Goal: Task Accomplishment & Management: Manage account settings

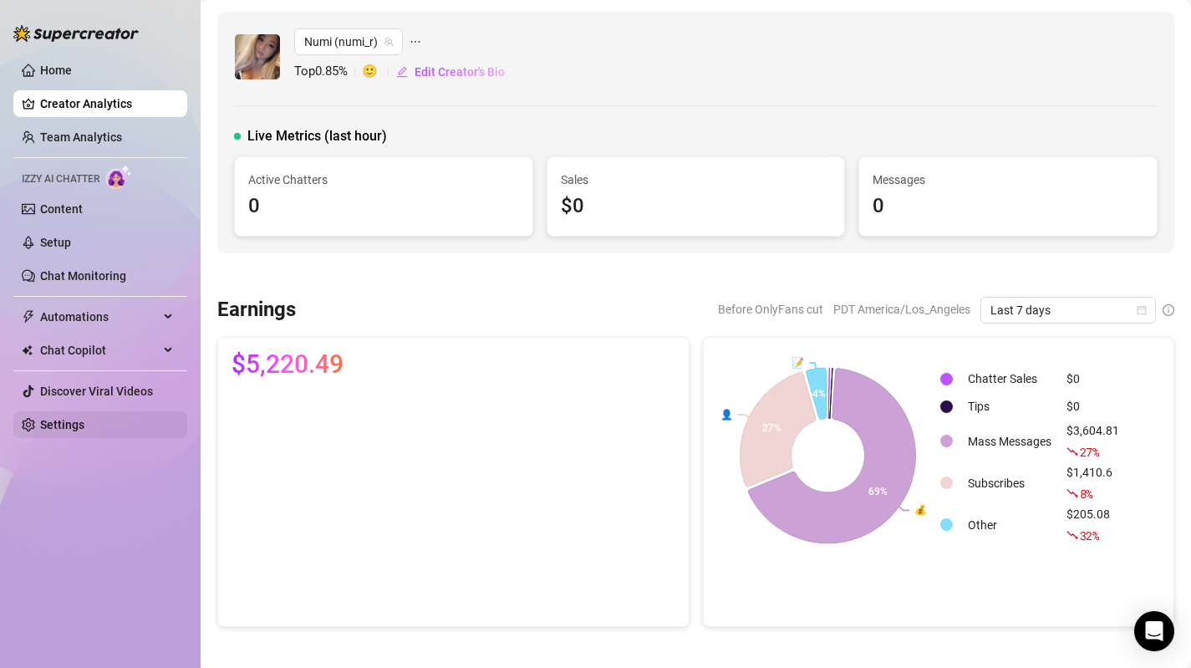
click at [76, 430] on link "Settings" at bounding box center [62, 424] width 44 height 13
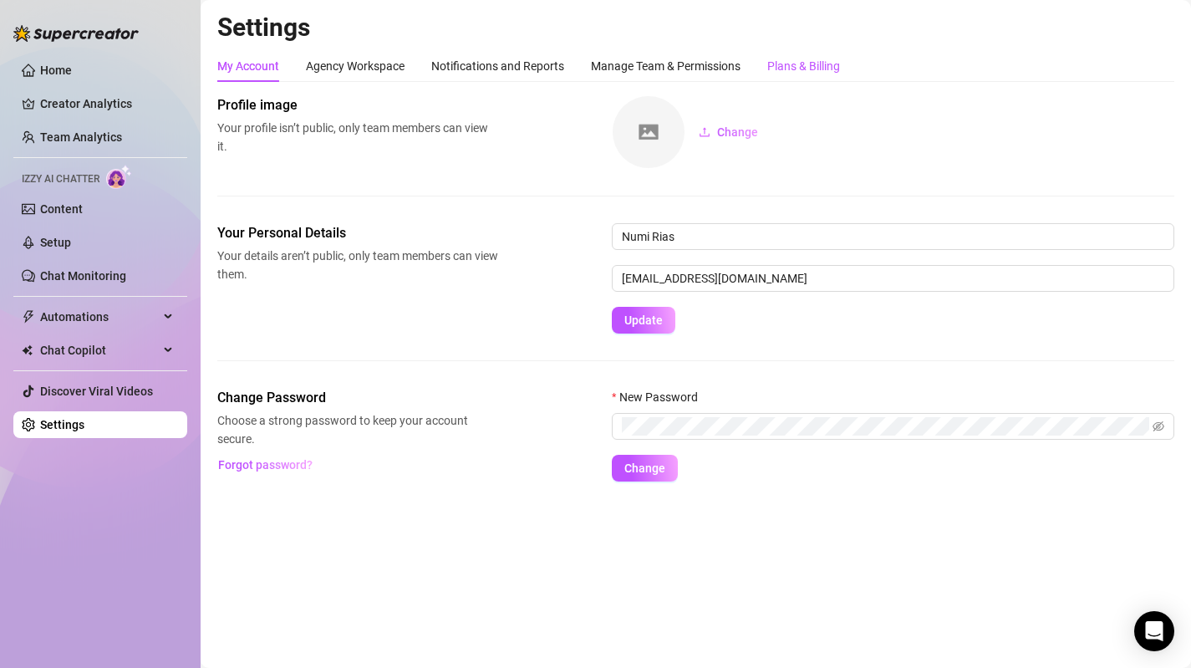
click at [783, 66] on div "Plans & Billing" at bounding box center [803, 66] width 73 height 18
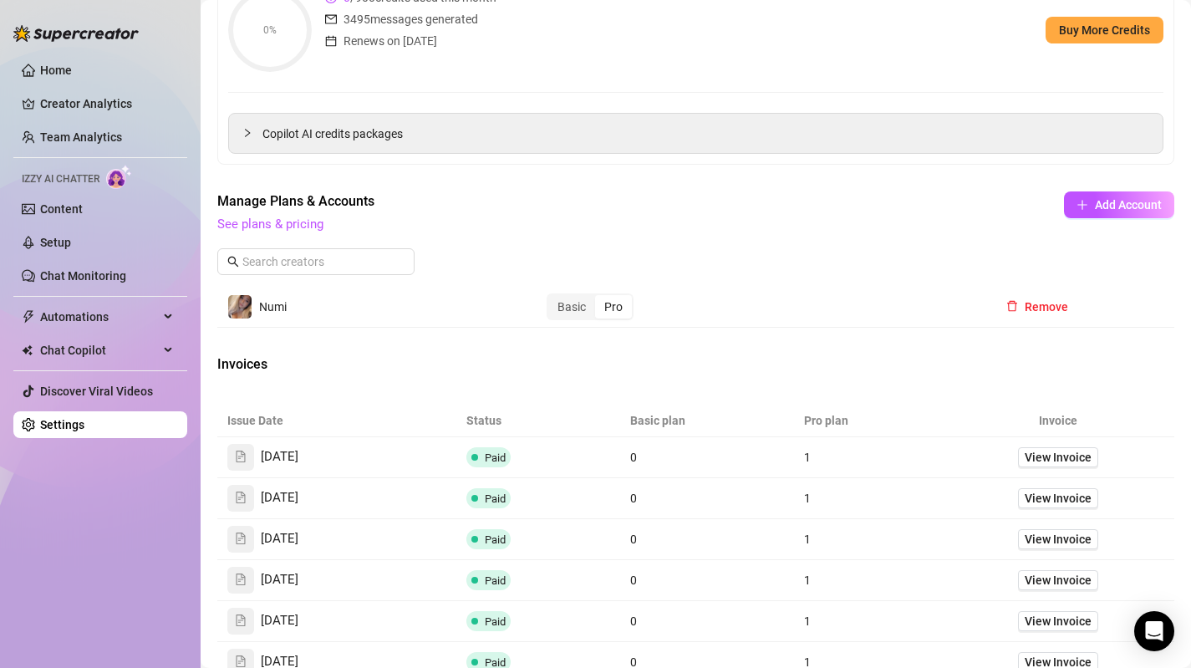
scroll to position [267, 0]
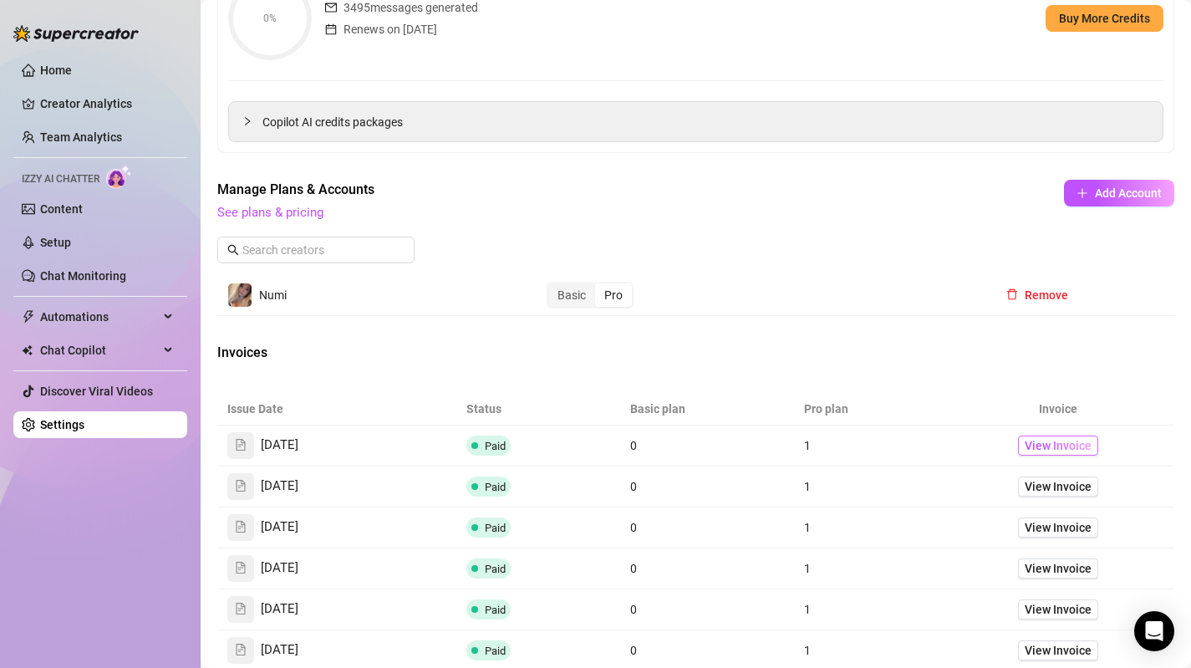
click at [1037, 450] on span "View Invoice" at bounding box center [1057, 445] width 67 height 18
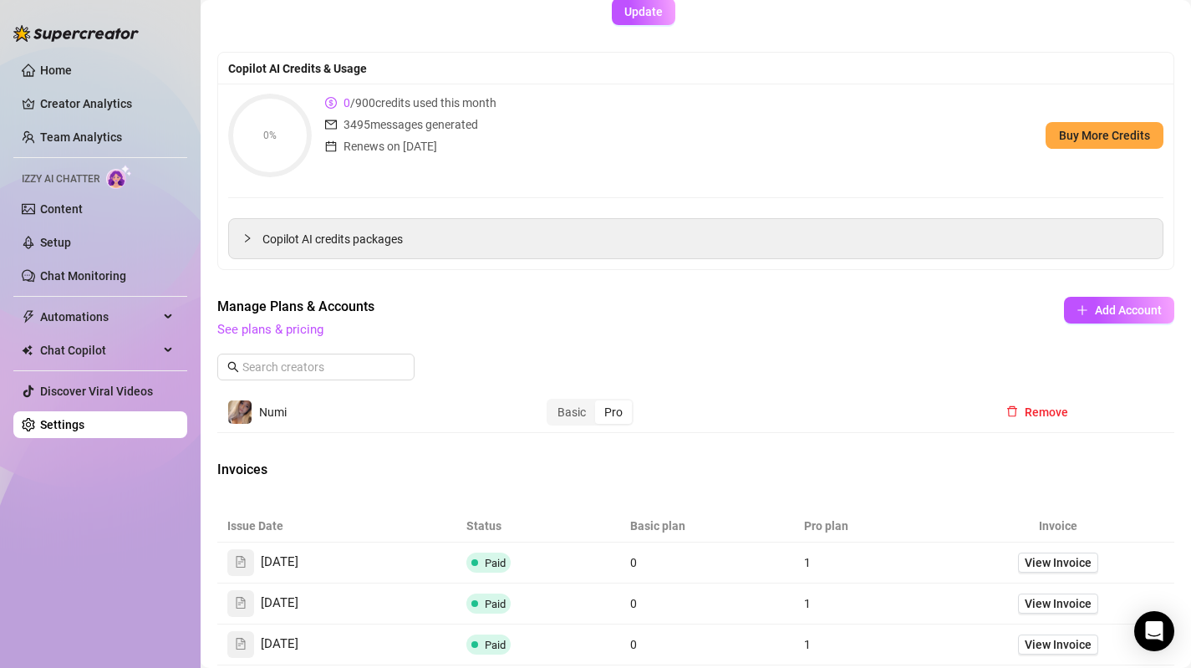
scroll to position [154, 0]
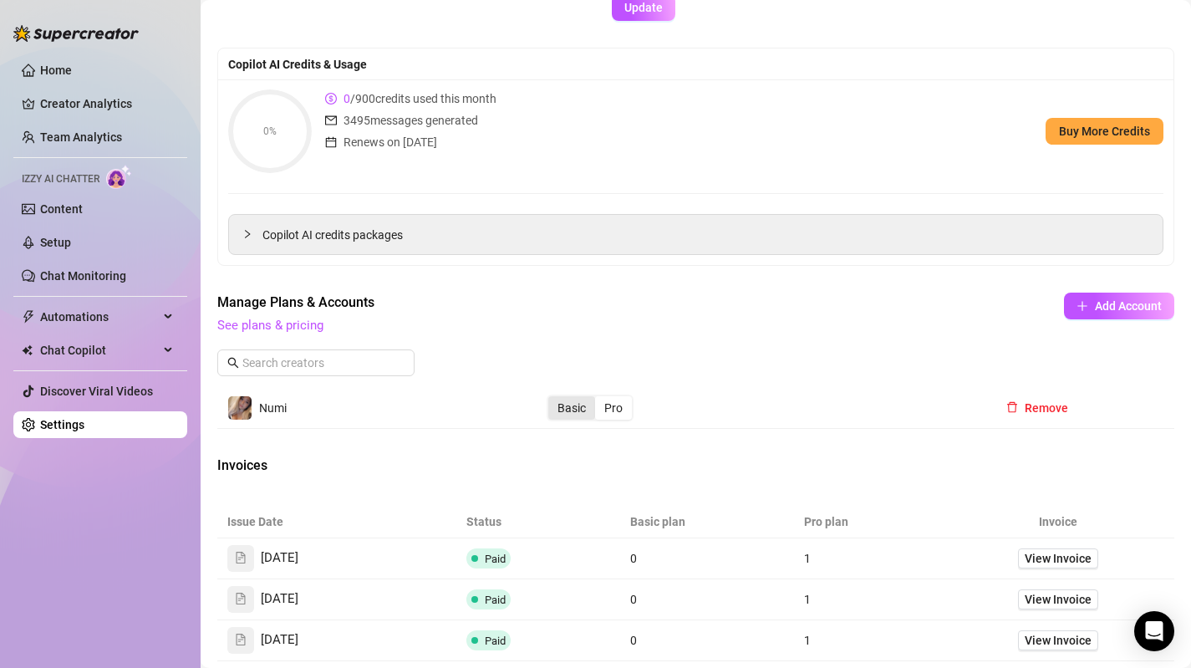
click at [574, 408] on div "Basic" at bounding box center [571, 407] width 47 height 23
click at [552, 399] on input "Basic" at bounding box center [552, 399] width 0 height 0
click at [572, 408] on div "Basic" at bounding box center [571, 407] width 47 height 23
click at [552, 399] on input "Basic" at bounding box center [552, 399] width 0 height 0
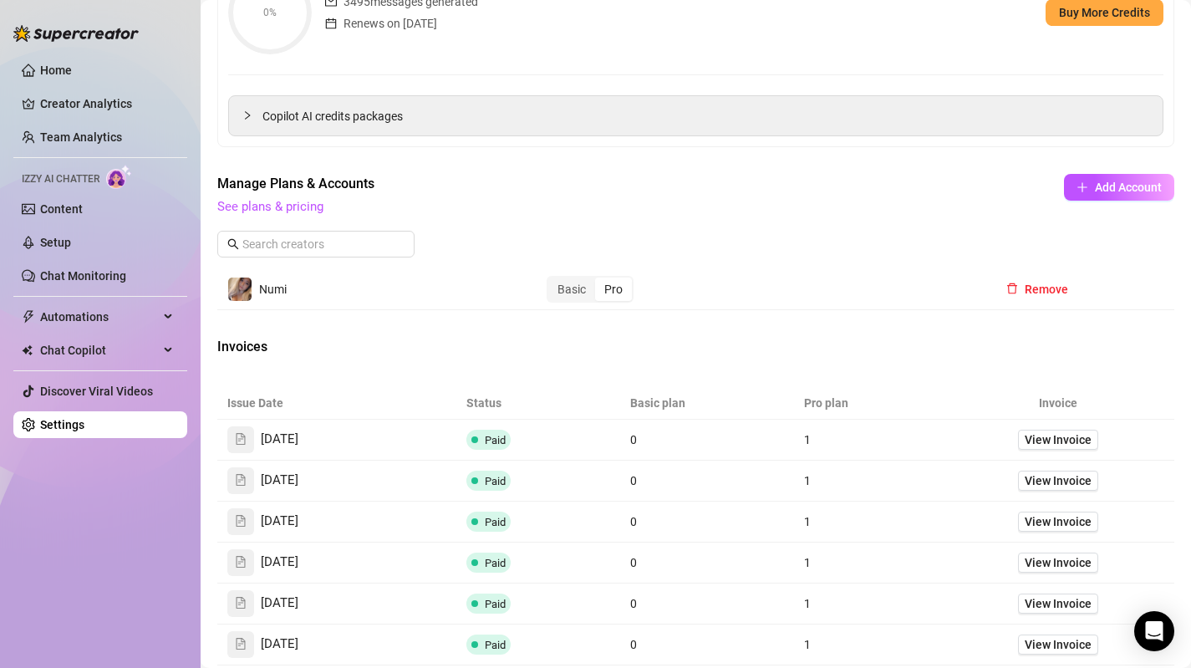
scroll to position [280, 0]
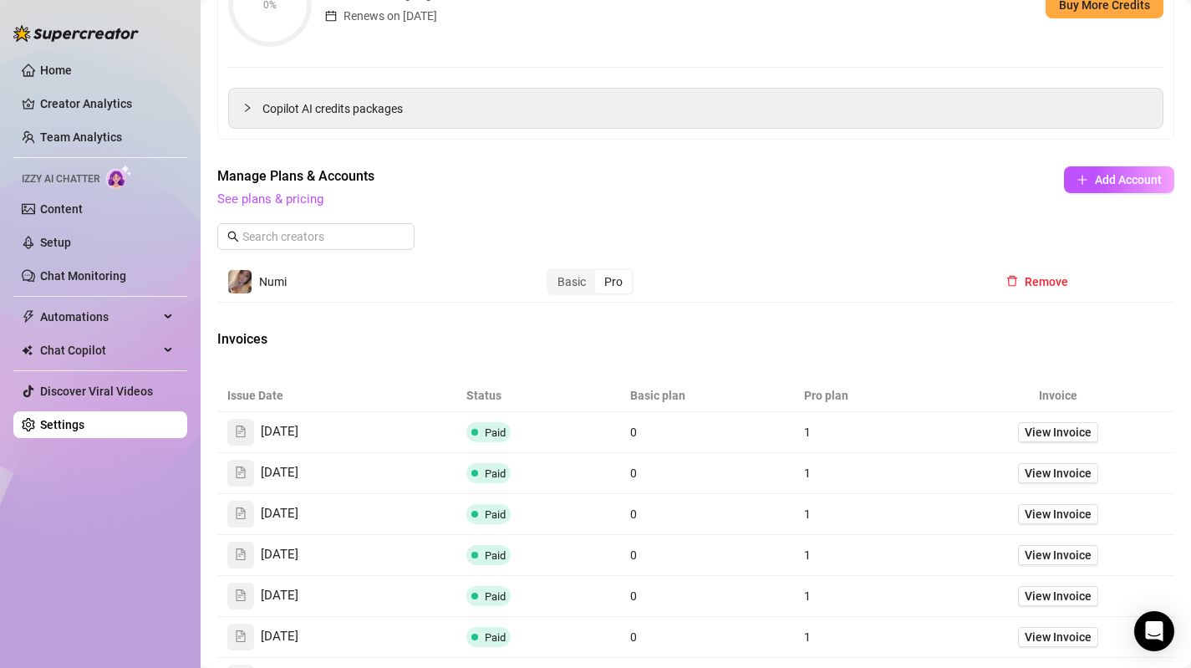
click at [601, 295] on td "Basic Pro" at bounding box center [759, 282] width 446 height 41
click at [607, 281] on div "Pro" at bounding box center [613, 281] width 37 height 23
click at [599, 272] on input "Pro" at bounding box center [599, 272] width 0 height 0
click at [581, 282] on div "Basic" at bounding box center [571, 281] width 47 height 23
click at [552, 272] on input "Basic" at bounding box center [552, 272] width 0 height 0
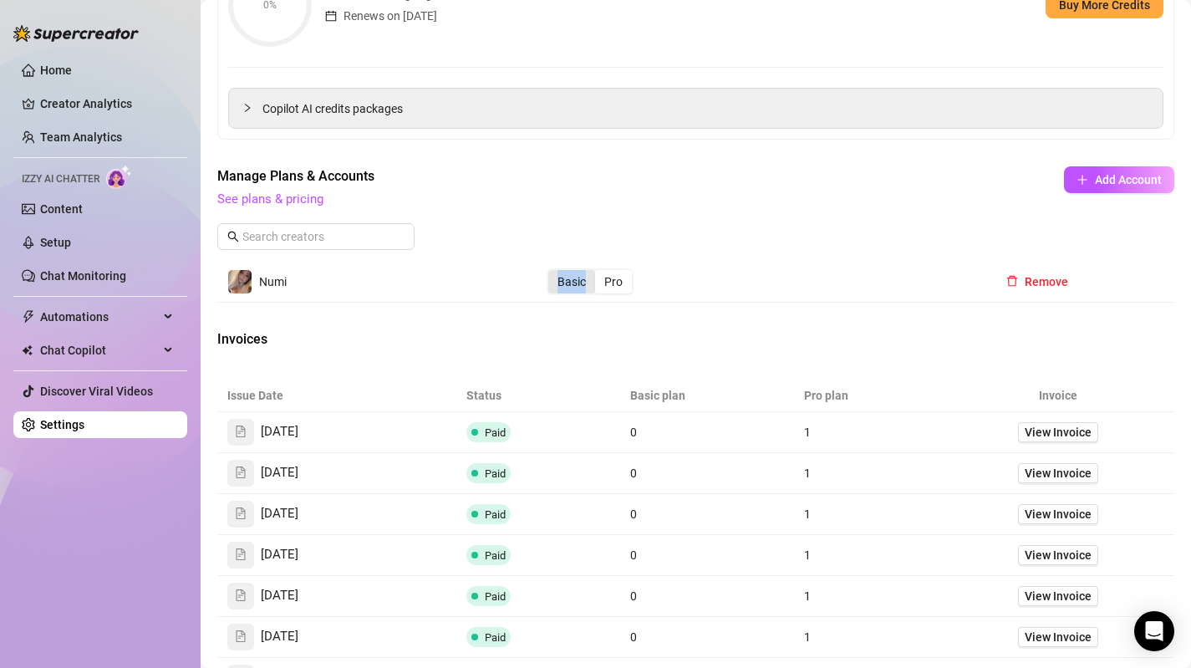
drag, startPoint x: 602, startPoint y: 282, endPoint x: 550, endPoint y: 282, distance: 51.8
click at [550, 282] on div "Basic Pro" at bounding box center [590, 281] width 84 height 23
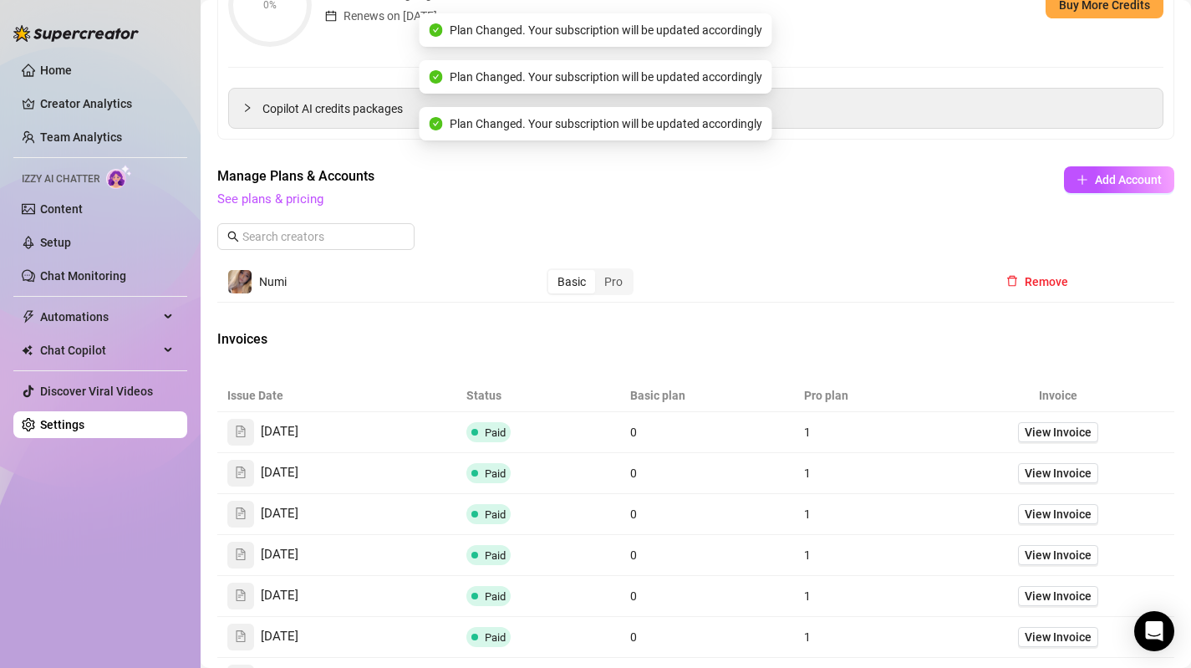
click at [694, 259] on div "Manage Plans & Accounts See plans & pricing Add Account" at bounding box center [695, 213] width 957 height 95
click at [708, 225] on div "Manage Plans & Accounts See plans & pricing Add Account" at bounding box center [695, 213] width 957 height 95
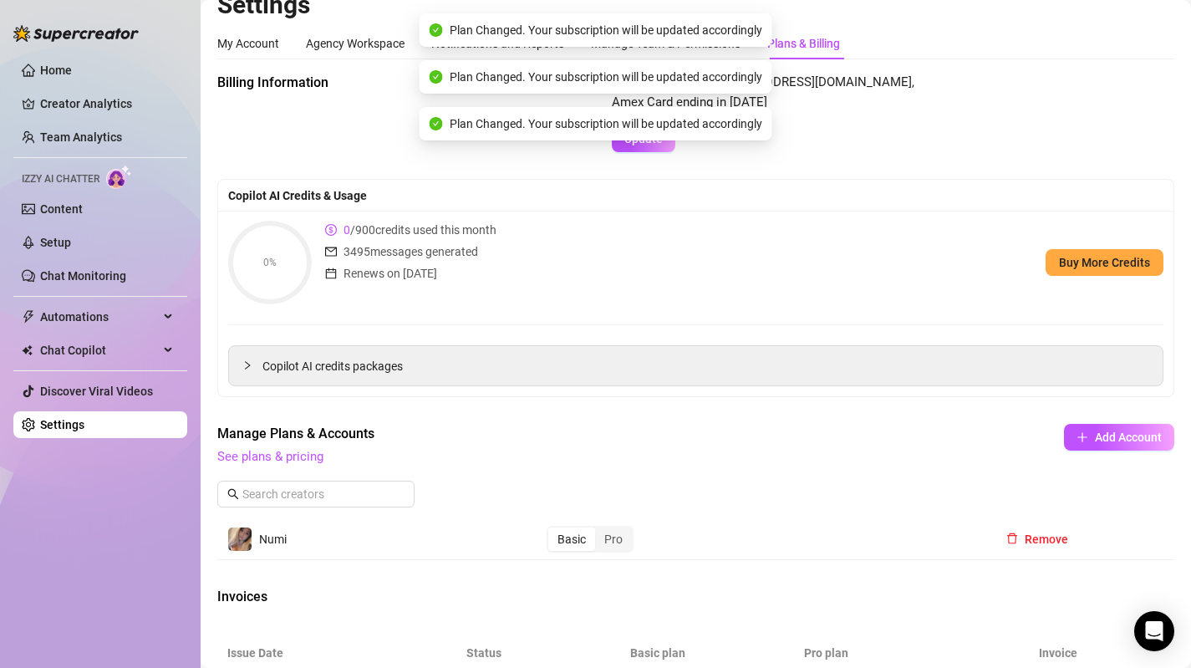
scroll to position [0, 0]
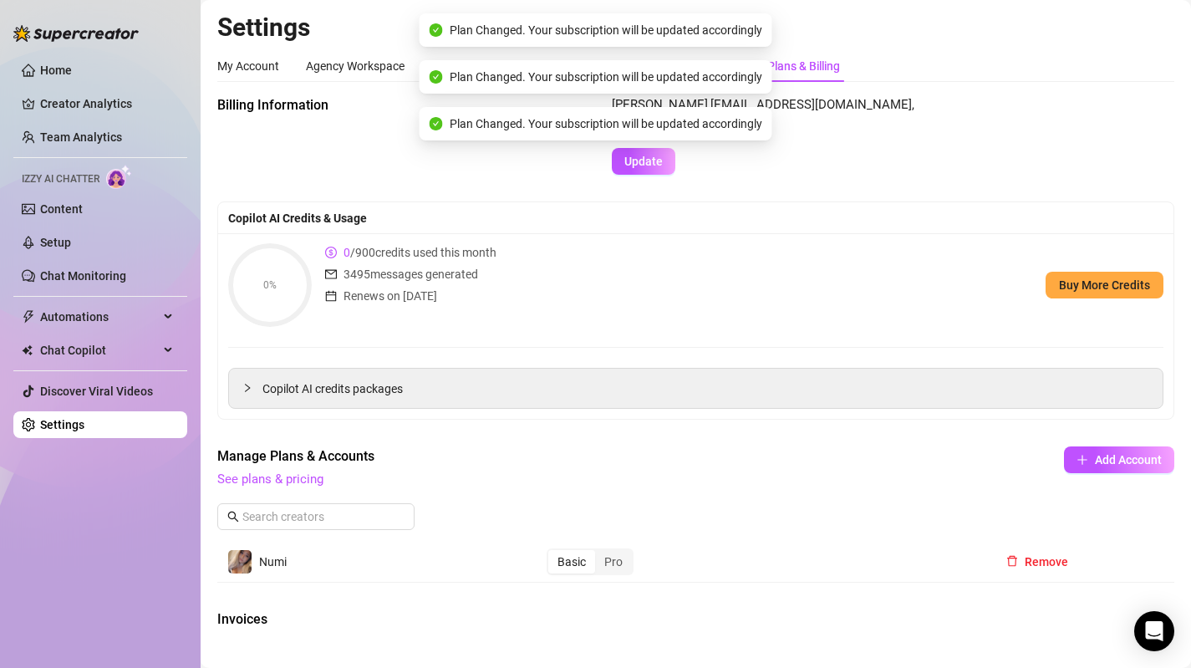
click at [708, 225] on div "Copilot AI Credits & Usage" at bounding box center [695, 218] width 935 height 18
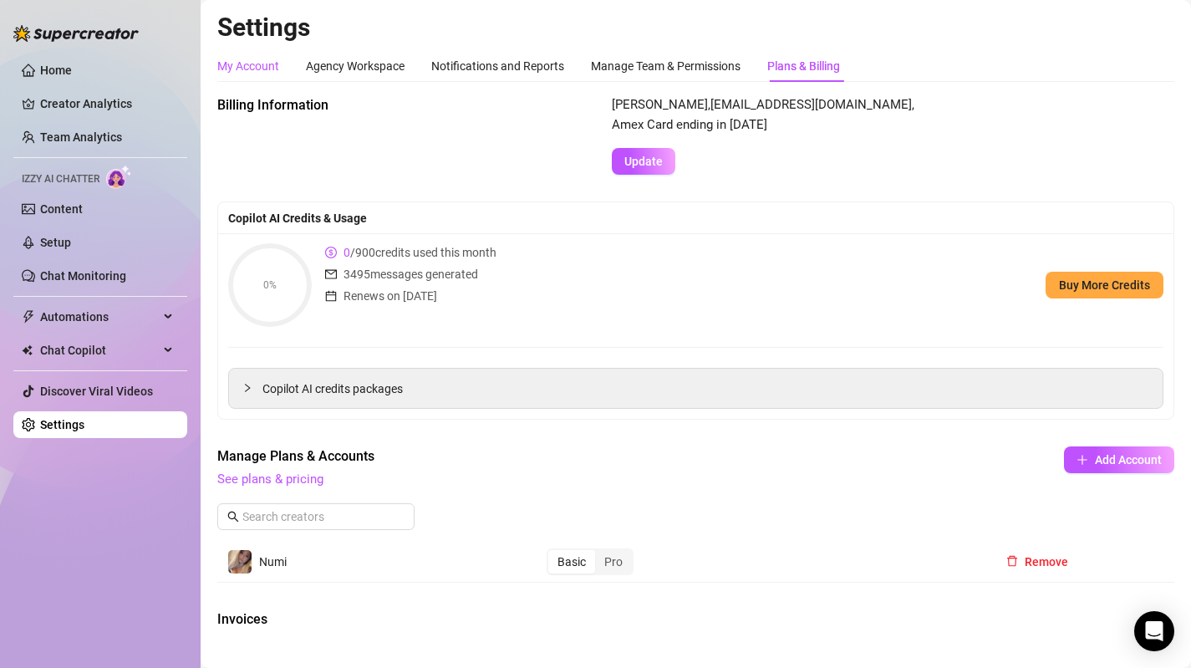
click at [255, 71] on div "My Account" at bounding box center [248, 66] width 62 height 18
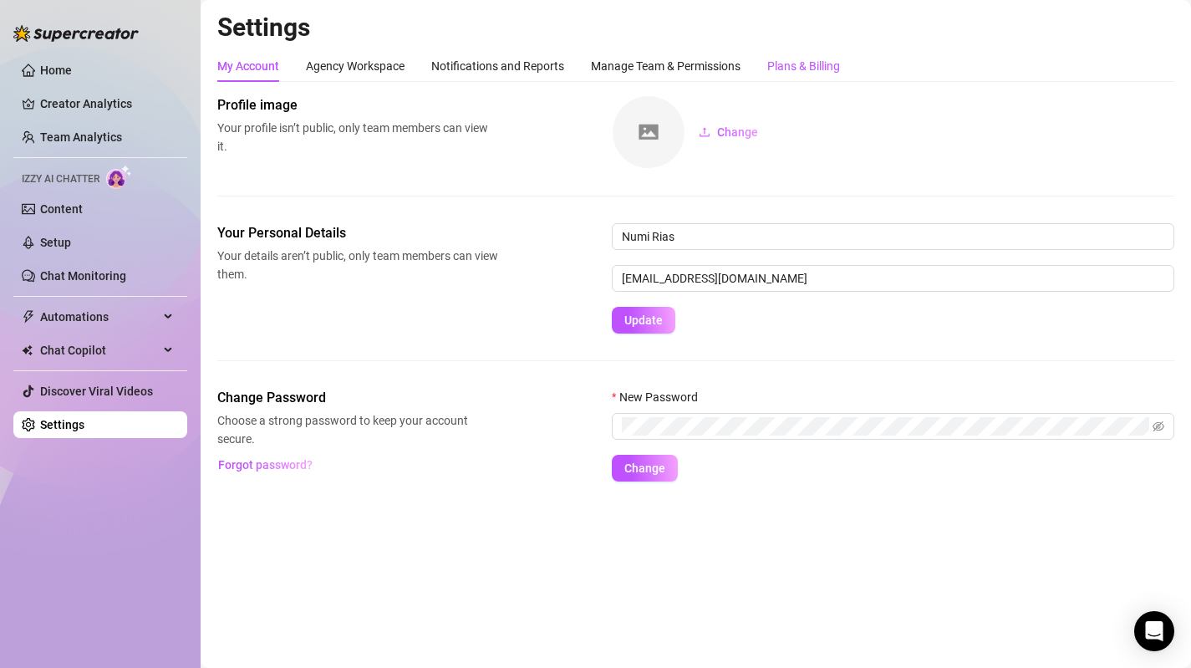
click at [826, 64] on div "Plans & Billing" at bounding box center [803, 66] width 73 height 18
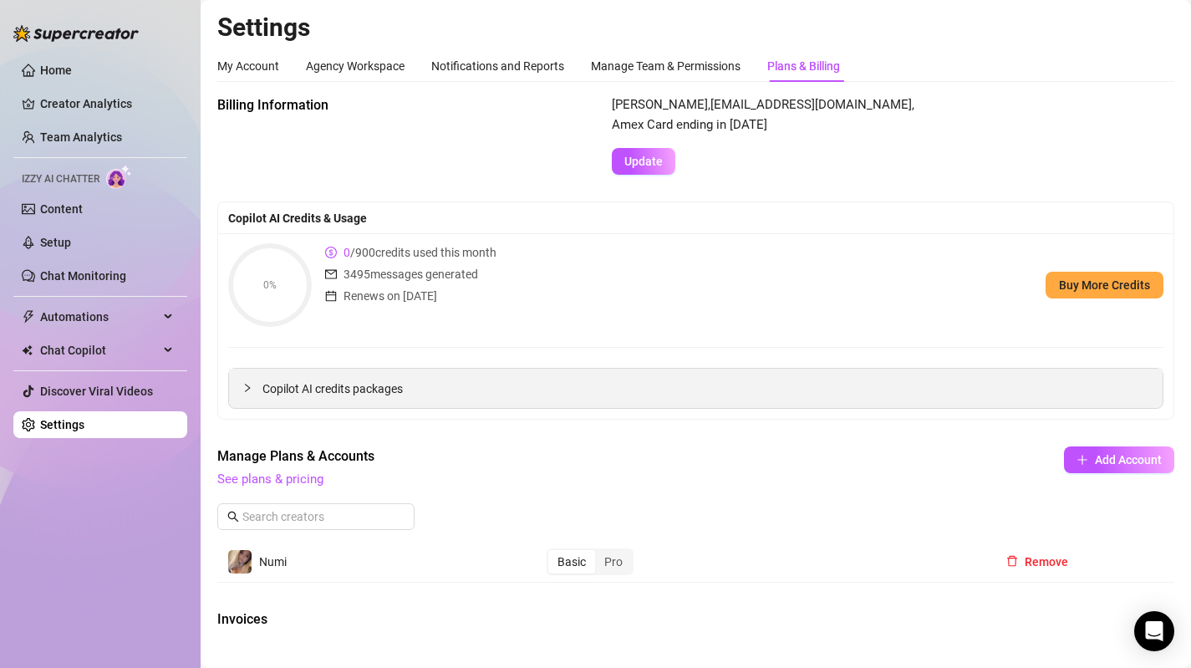
click at [424, 389] on span "Copilot AI credits packages" at bounding box center [705, 388] width 887 height 18
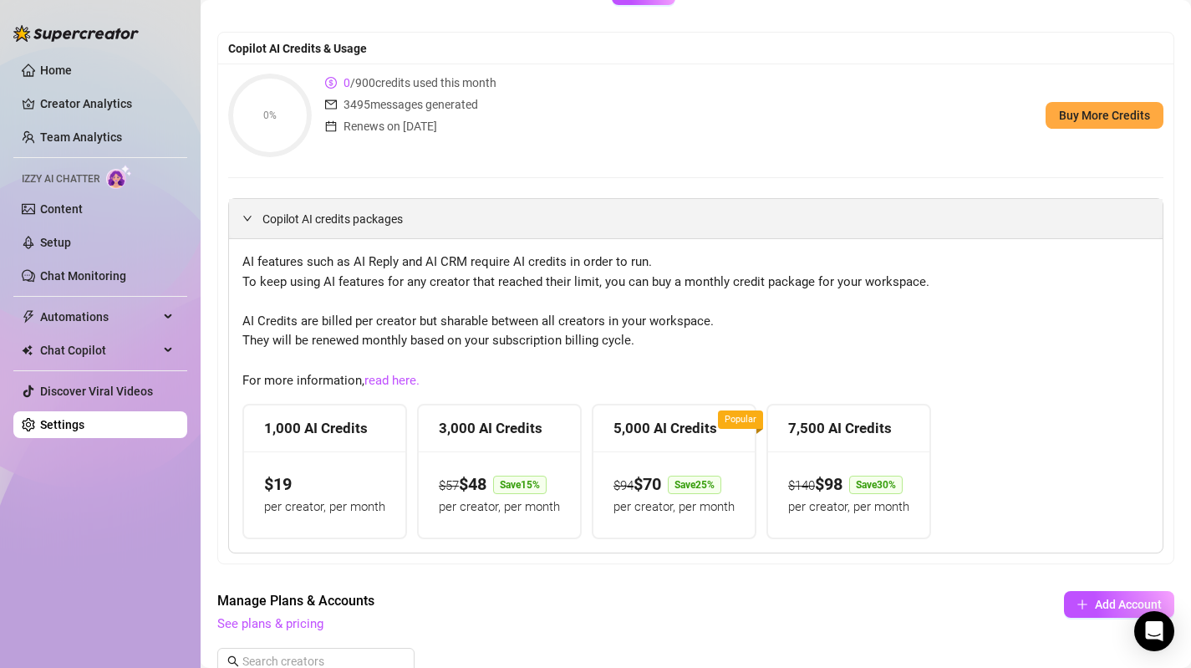
scroll to position [170, 0]
click at [430, 226] on span "Copilot AI credits packages" at bounding box center [705, 218] width 887 height 18
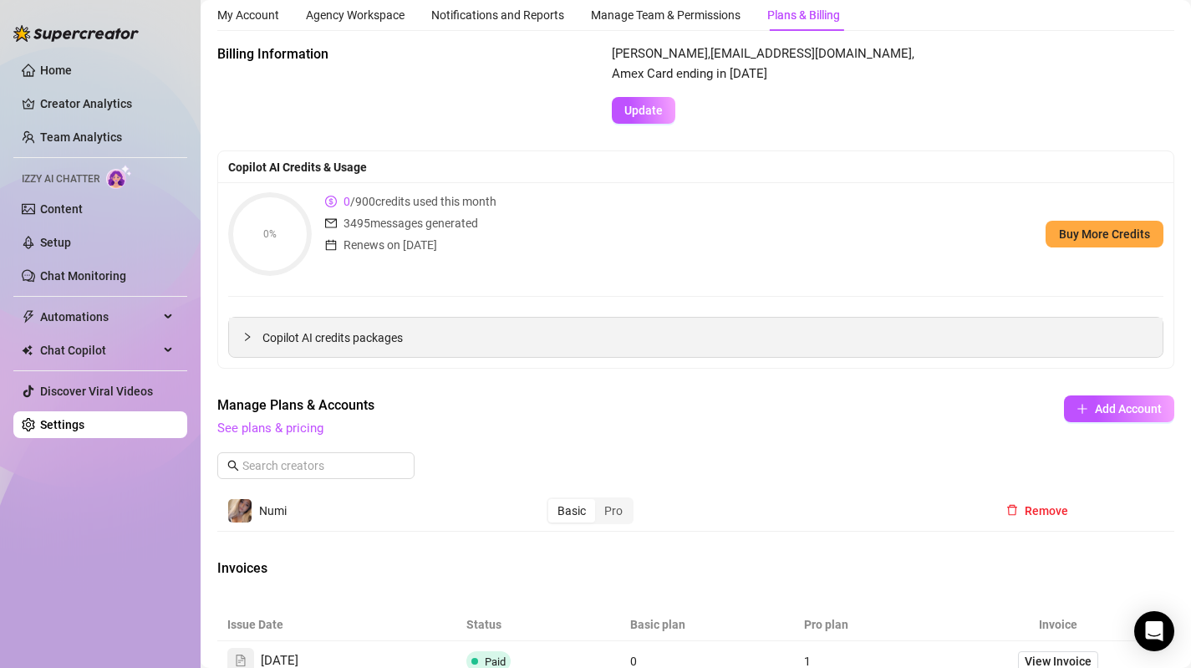
scroll to position [0, 0]
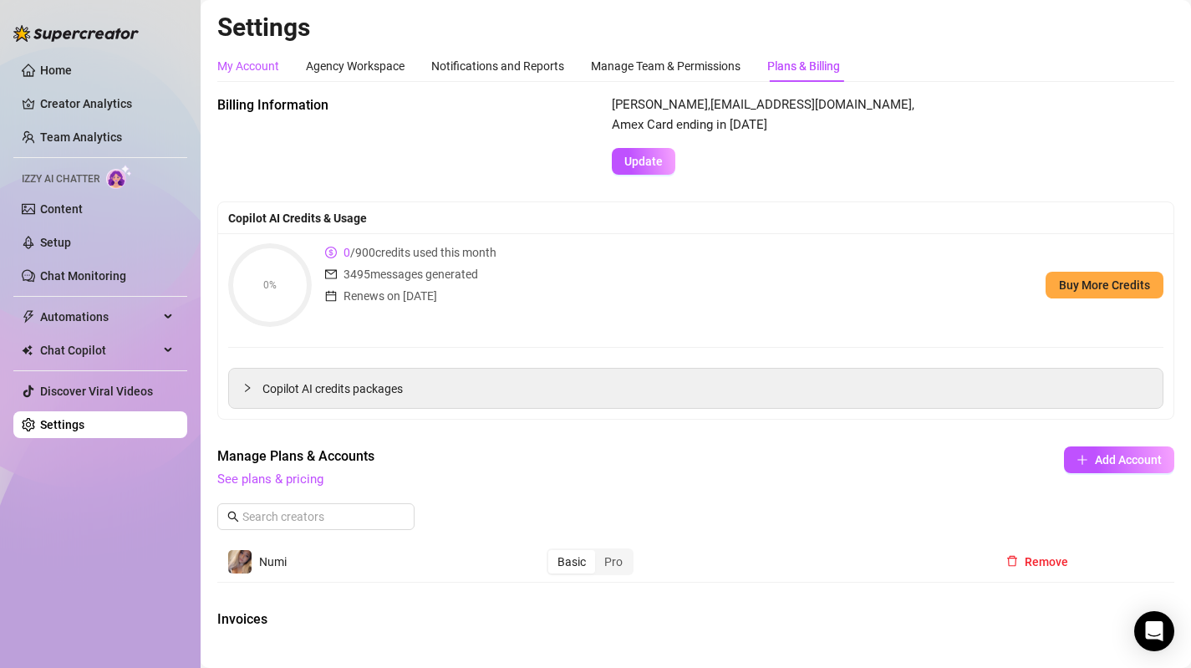
click at [264, 69] on div "My Account" at bounding box center [248, 66] width 62 height 18
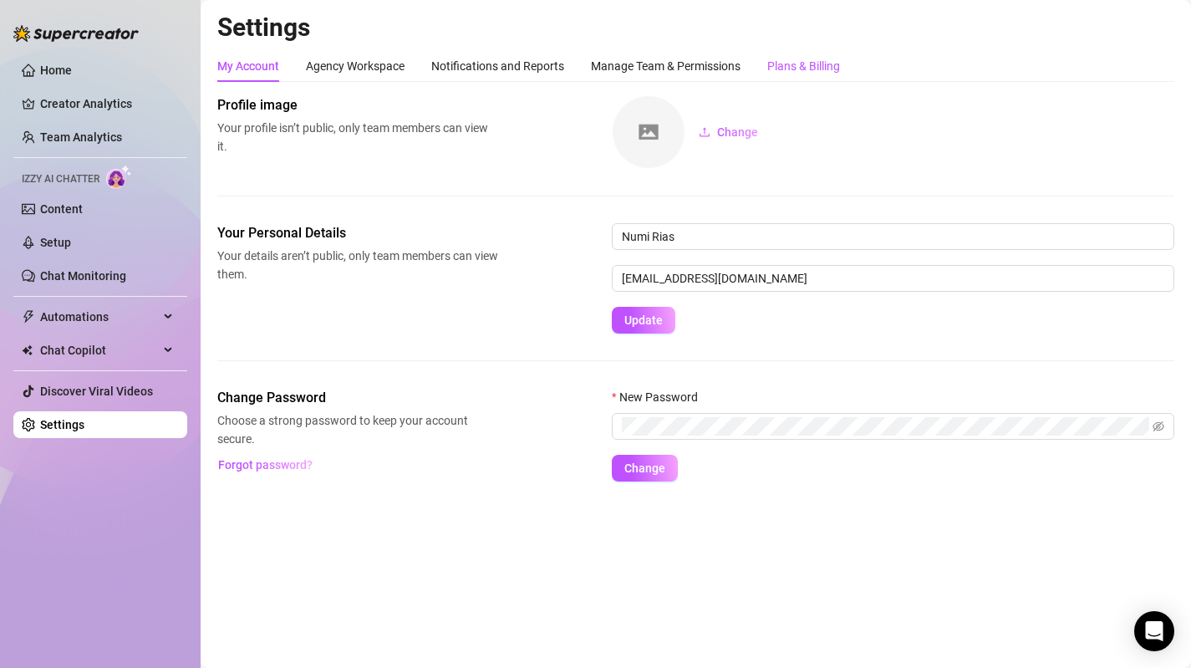
click at [799, 69] on div "Plans & Billing" at bounding box center [803, 66] width 73 height 18
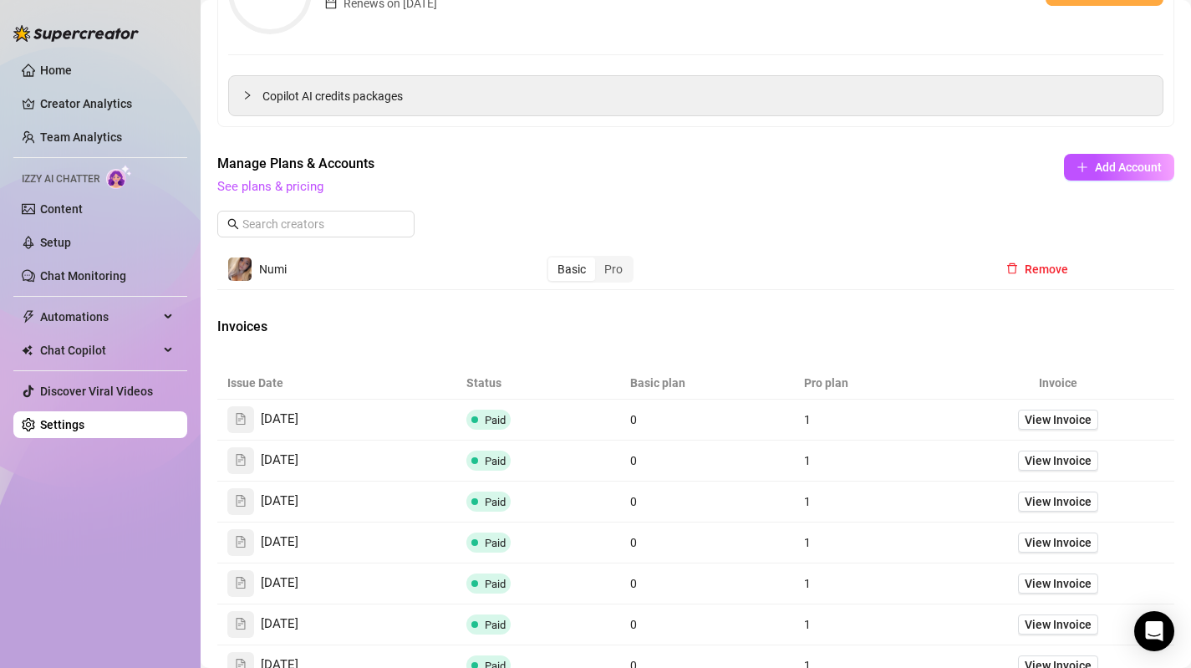
scroll to position [280, 0]
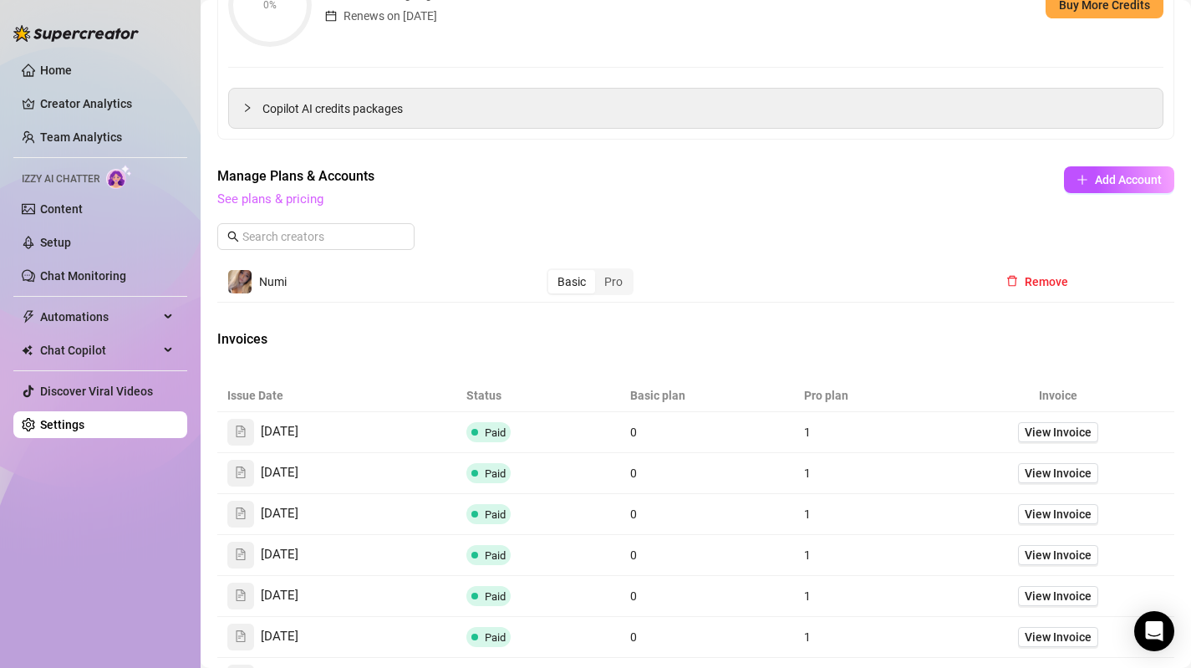
click at [278, 203] on link "See plans & pricing" at bounding box center [270, 198] width 106 height 15
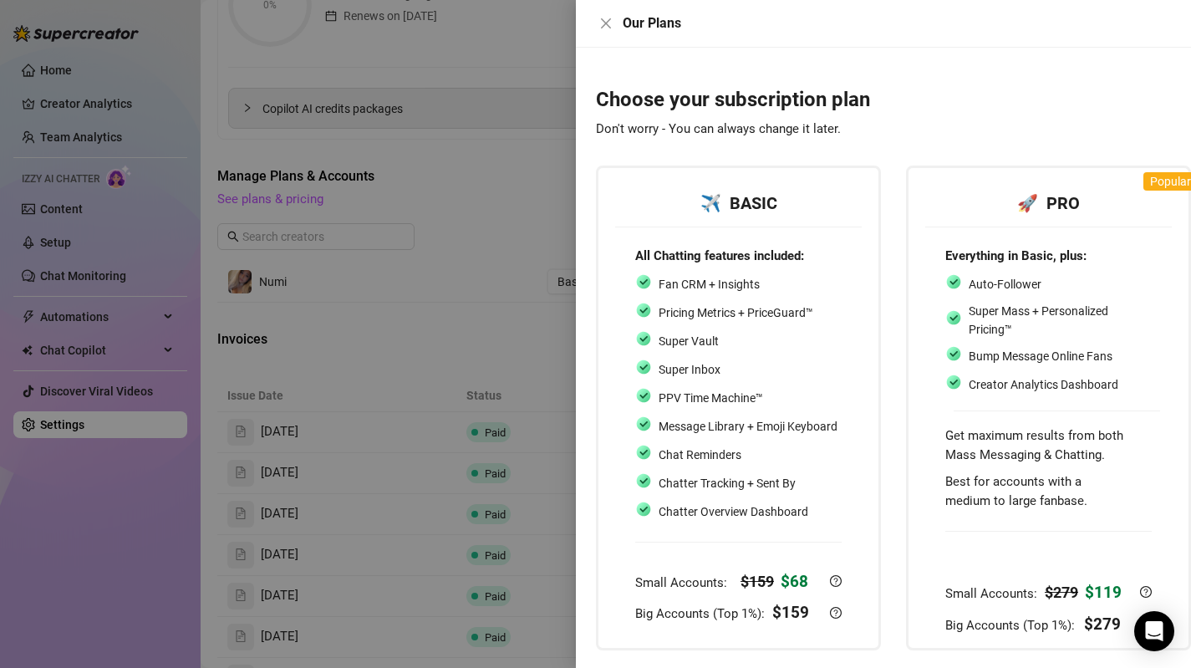
scroll to position [0, 0]
click at [511, 319] on div at bounding box center [595, 334] width 1191 height 668
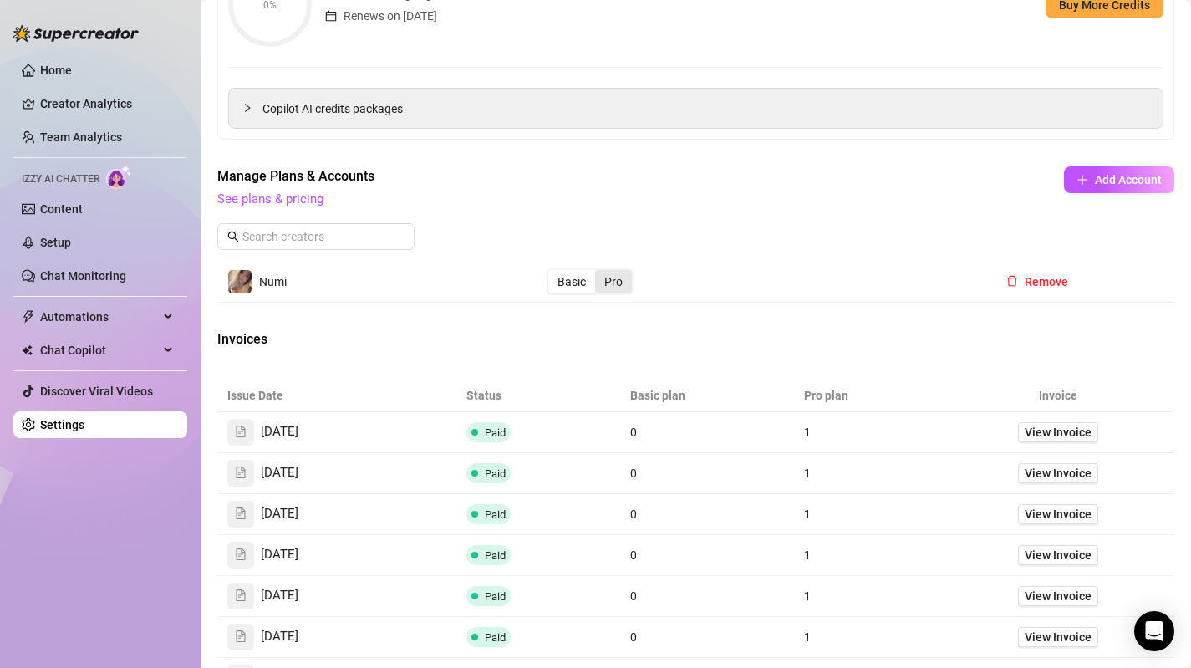
click at [617, 290] on div "Pro" at bounding box center [613, 281] width 37 height 23
click at [599, 272] on input "Pro" at bounding box center [599, 272] width 0 height 0
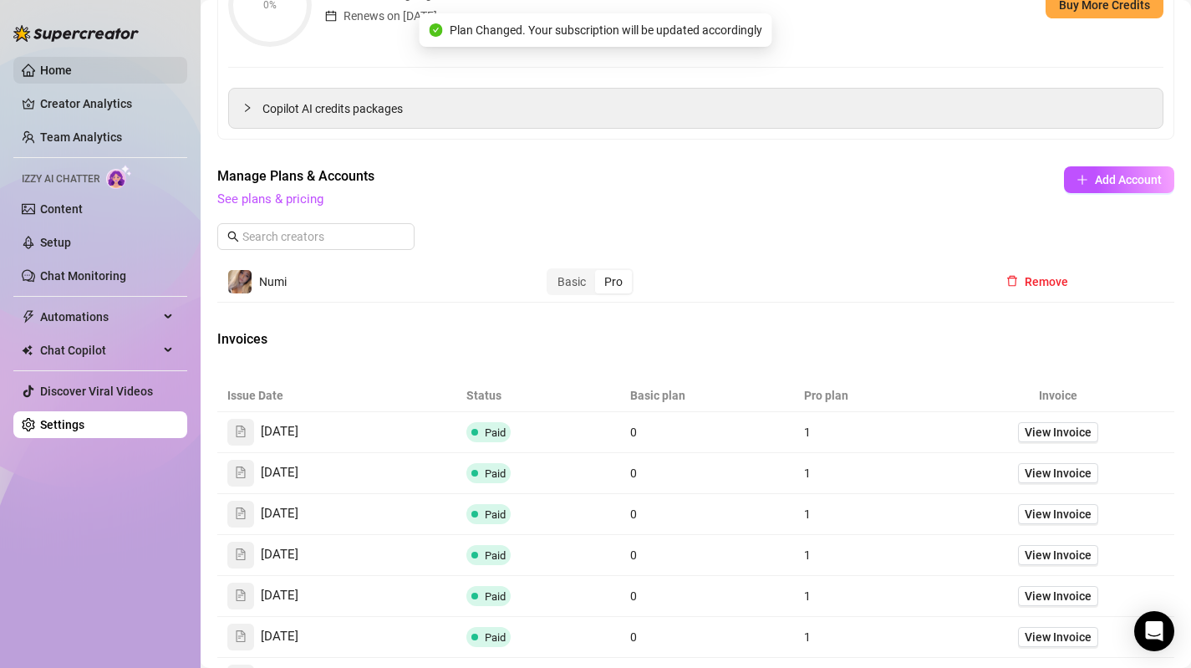
click at [72, 69] on link "Home" at bounding box center [56, 70] width 32 height 13
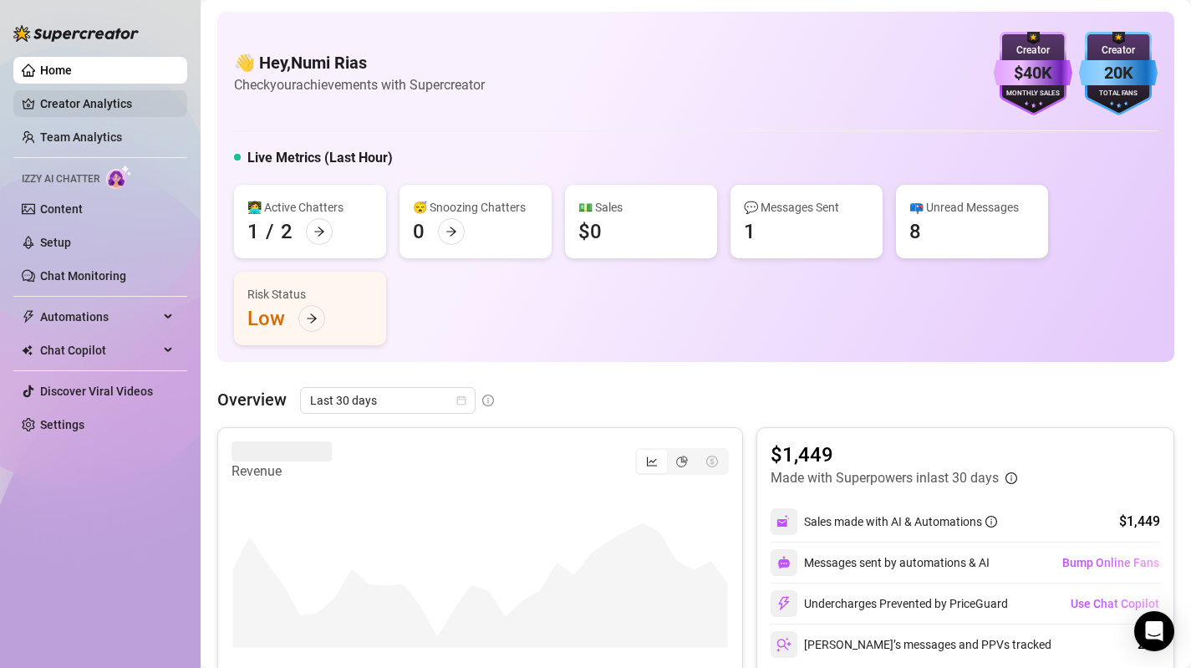
click at [145, 114] on link "Creator Analytics" at bounding box center [107, 103] width 134 height 27
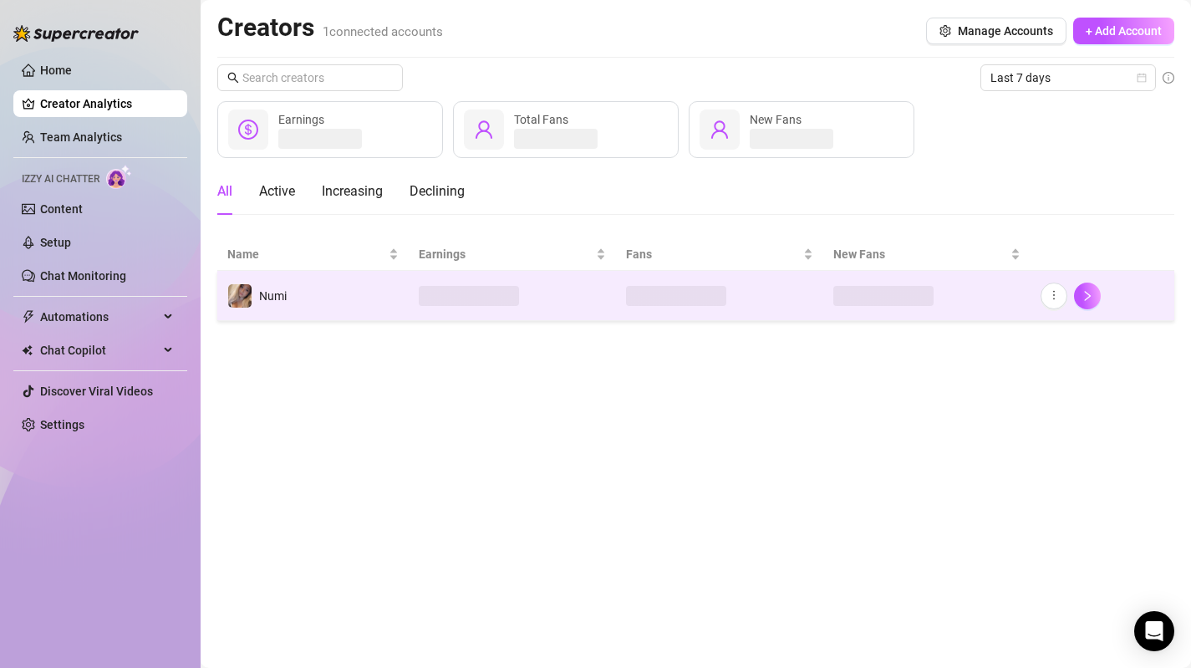
click at [354, 298] on td "Numi" at bounding box center [312, 296] width 191 height 50
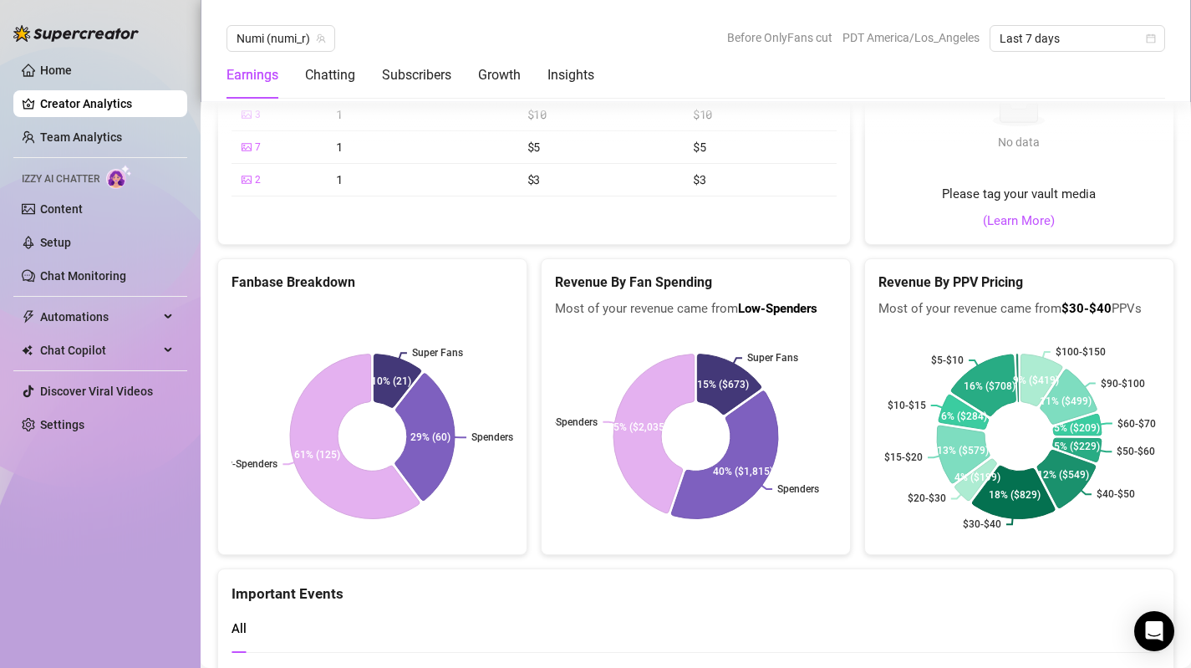
scroll to position [2977, 0]
